Goal: Information Seeking & Learning: Learn about a topic

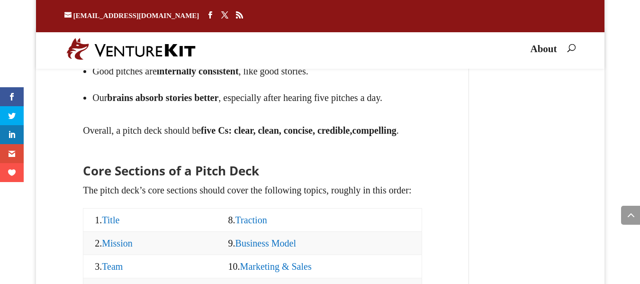
scroll to position [991, 0]
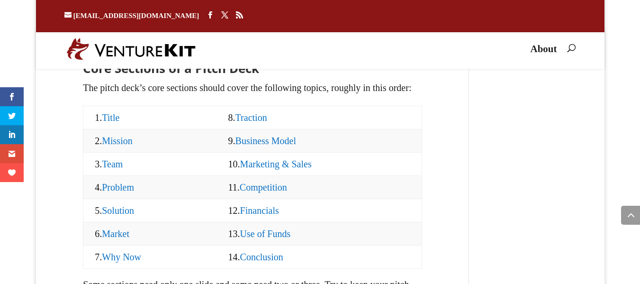
click at [253, 216] on link "Financials" at bounding box center [259, 210] width 39 height 10
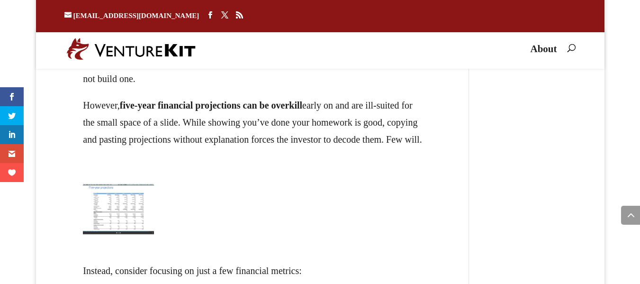
scroll to position [14498, 0]
drag, startPoint x: 84, startPoint y: 146, endPoint x: 352, endPoint y: 154, distance: 267.7
drag, startPoint x: 76, startPoint y: 169, endPoint x: 121, endPoint y: 167, distance: 45.1
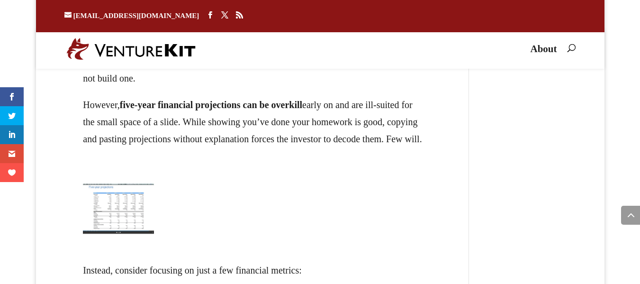
drag, startPoint x: 126, startPoint y: 173, endPoint x: 198, endPoint y: 170, distance: 73.0
drag, startPoint x: 200, startPoint y: 173, endPoint x: 283, endPoint y: 174, distance: 82.4
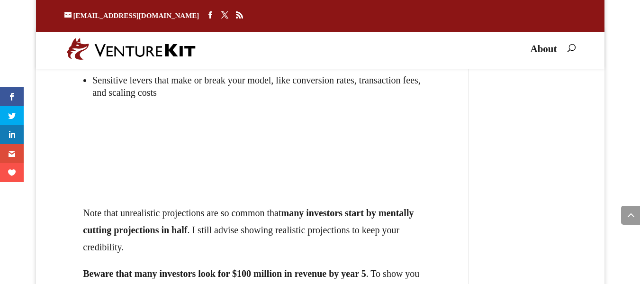
scroll to position [14763, 0]
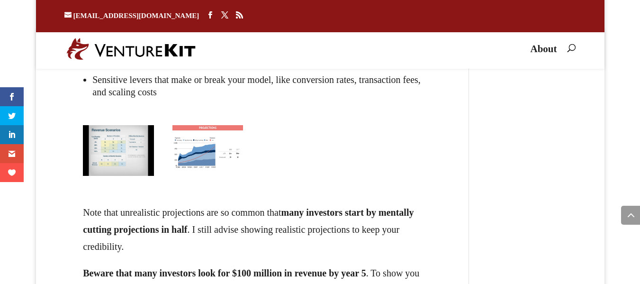
drag, startPoint x: 237, startPoint y: 82, endPoint x: 345, endPoint y: 85, distance: 108.0
drag, startPoint x: 242, startPoint y: 107, endPoint x: 381, endPoint y: 118, distance: 140.2
drag, startPoint x: 188, startPoint y: 134, endPoint x: 342, endPoint y: 128, distance: 154.5
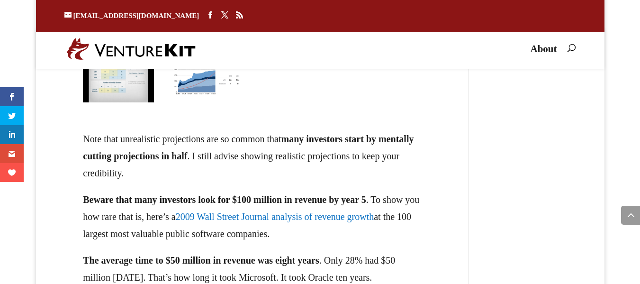
scroll to position [14839, 0]
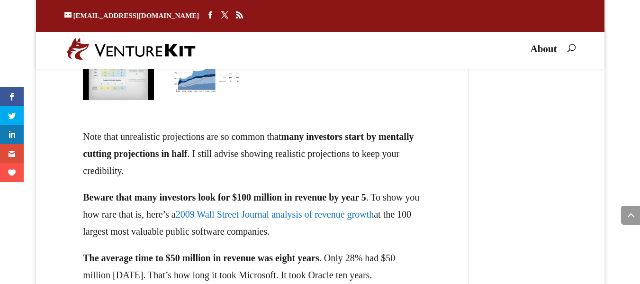
drag, startPoint x: 212, startPoint y: 93, endPoint x: 365, endPoint y: 99, distance: 152.6
drag, startPoint x: 116, startPoint y: 132, endPoint x: 359, endPoint y: 135, distance: 243.0
drag, startPoint x: 246, startPoint y: 169, endPoint x: 233, endPoint y: 169, distance: 13.3
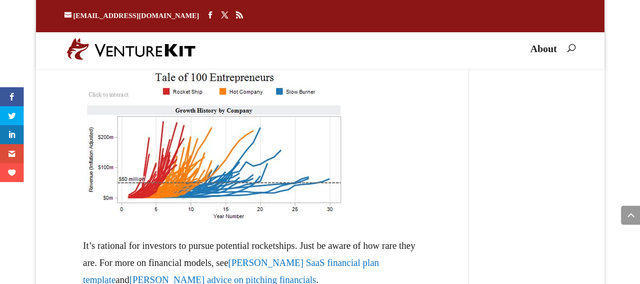
scroll to position [15066, 0]
drag, startPoint x: 99, startPoint y: 113, endPoint x: 195, endPoint y: 114, distance: 96.2
drag, startPoint x: 128, startPoint y: 135, endPoint x: 188, endPoint y: 136, distance: 59.7
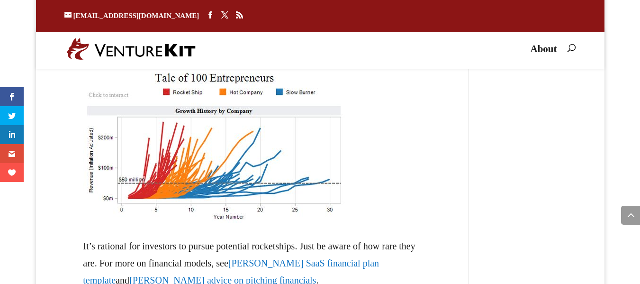
drag, startPoint x: 124, startPoint y: 162, endPoint x: 337, endPoint y: 171, distance: 212.9
drag, startPoint x: 211, startPoint y: 168, endPoint x: 197, endPoint y: 167, distance: 14.8
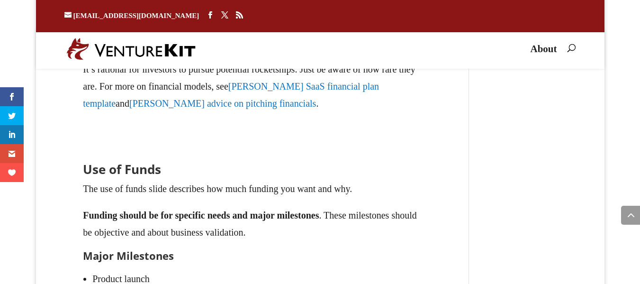
scroll to position [15256, 0]
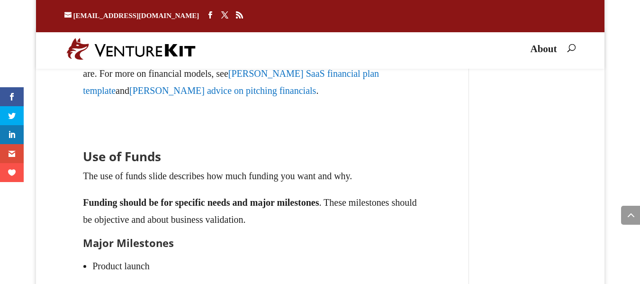
drag, startPoint x: 112, startPoint y: 102, endPoint x: 253, endPoint y: 126, distance: 143.1
drag, startPoint x: 192, startPoint y: 139, endPoint x: 245, endPoint y: 147, distance: 53.3
drag, startPoint x: 107, startPoint y: 166, endPoint x: 406, endPoint y: 162, distance: 299.4
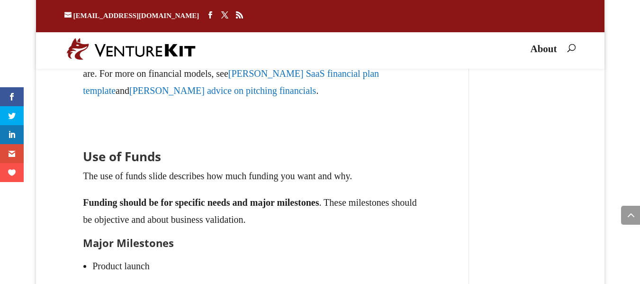
drag, startPoint x: 101, startPoint y: 181, endPoint x: 226, endPoint y: 180, distance: 125.1
drag, startPoint x: 96, startPoint y: 229, endPoint x: 357, endPoint y: 225, distance: 261.5
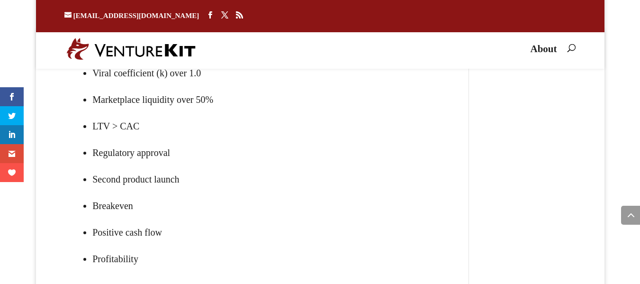
scroll to position [15559, 0]
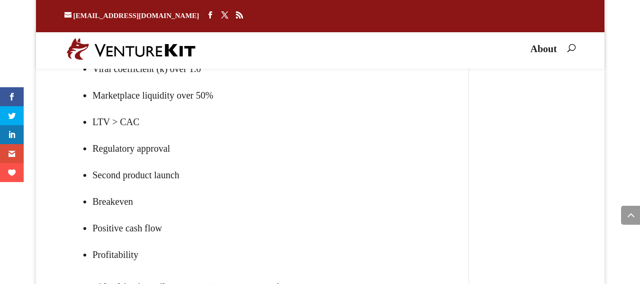
drag, startPoint x: 192, startPoint y: 158, endPoint x: 352, endPoint y: 147, distance: 161.0
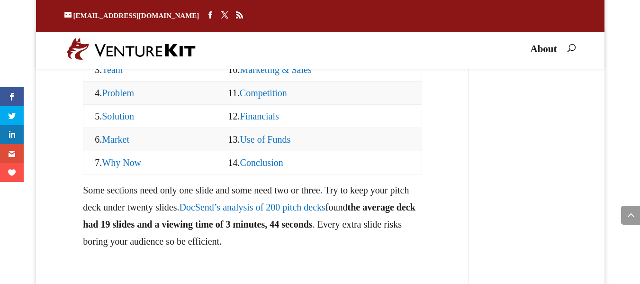
scroll to position [1052, 0]
